Goal: Task Accomplishment & Management: Use online tool/utility

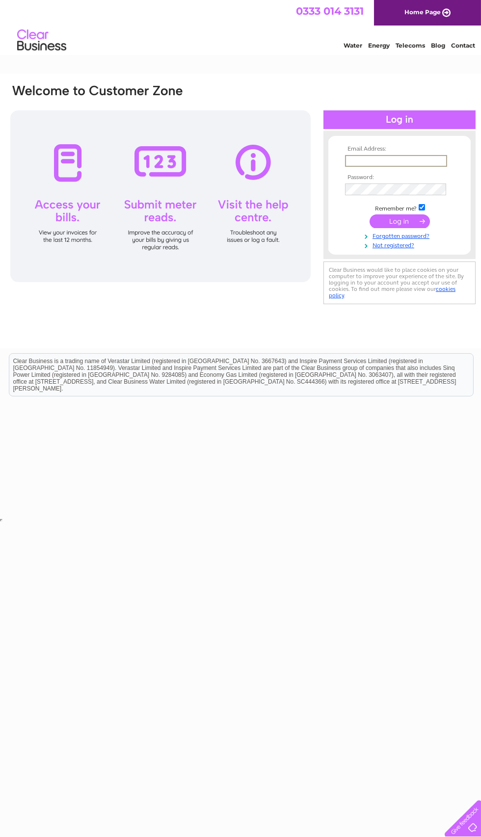
type input "Chenyu243@icloud.com"
click at [399, 222] on input "submit" at bounding box center [399, 221] width 60 height 14
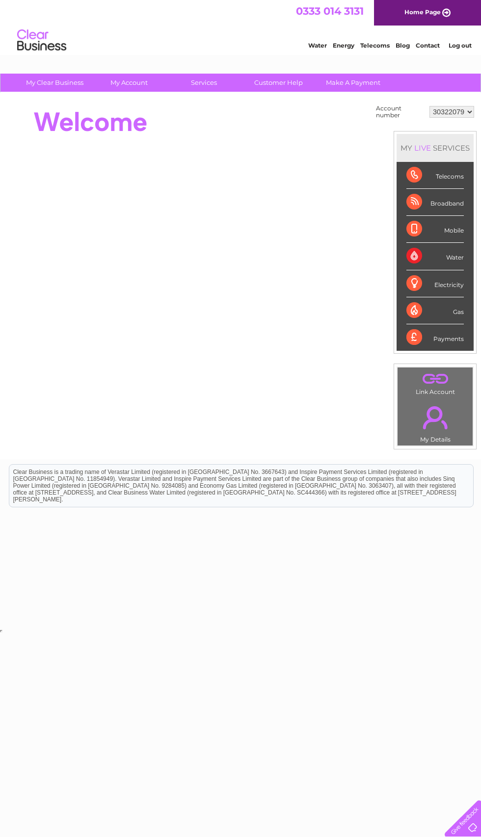
click at [465, 181] on li "Telecoms" at bounding box center [434, 175] width 77 height 27
click at [428, 174] on div "Telecoms" at bounding box center [434, 175] width 57 height 27
click at [435, 182] on div "Telecoms" at bounding box center [434, 175] width 57 height 27
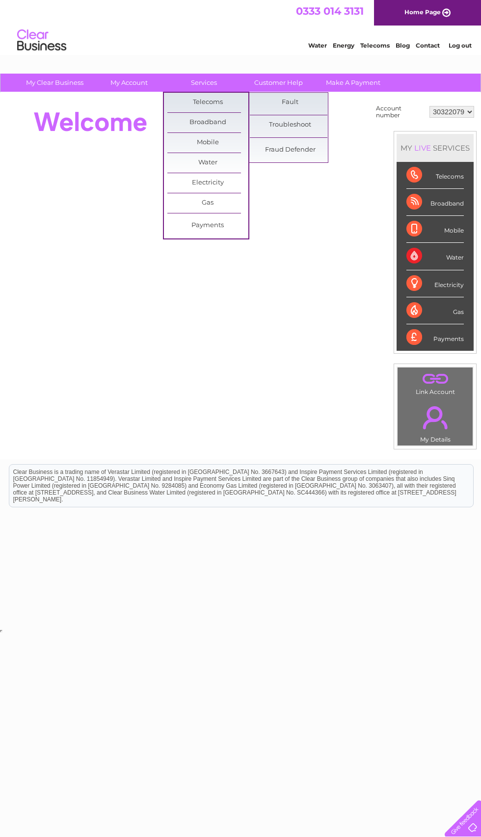
click at [230, 102] on link "Telecoms" at bounding box center [207, 103] width 81 height 20
click at [250, 93] on link "Fault" at bounding box center [290, 103] width 81 height 20
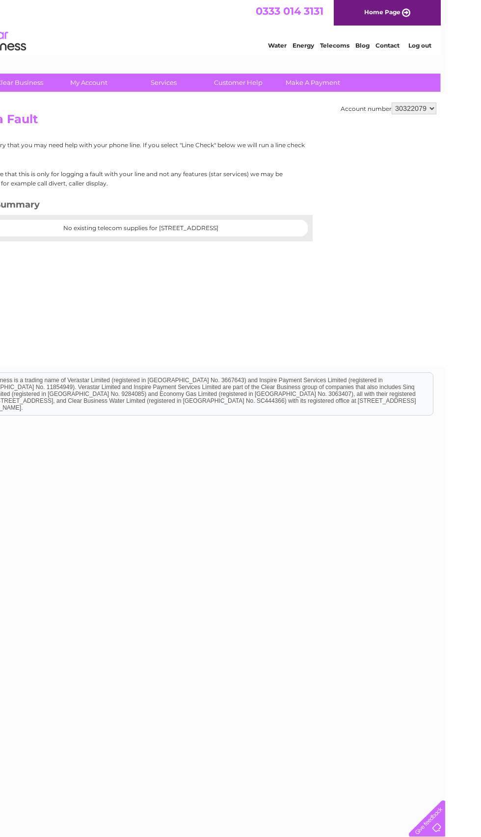
scroll to position [0, 4]
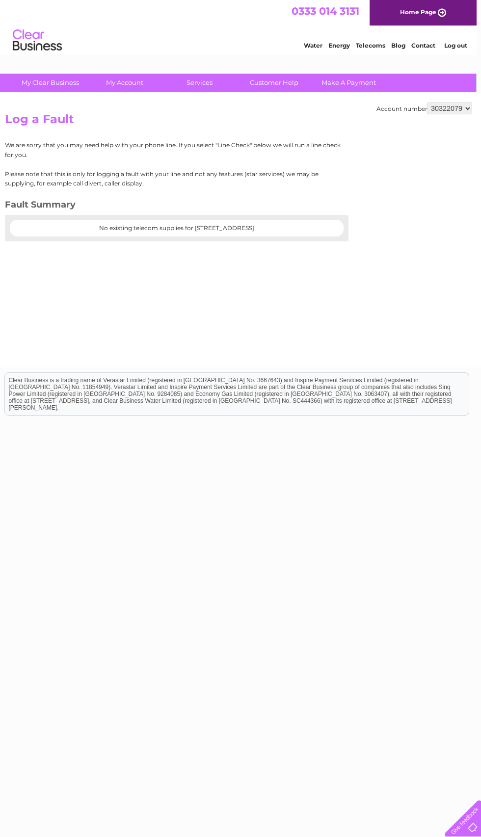
click at [307, 232] on center "No existing telecom supplies for 41 Hope Street, Crook, County Durham, DL15 9HU" at bounding box center [177, 228] width 314 height 7
